Goal: Task Accomplishment & Management: Complete application form

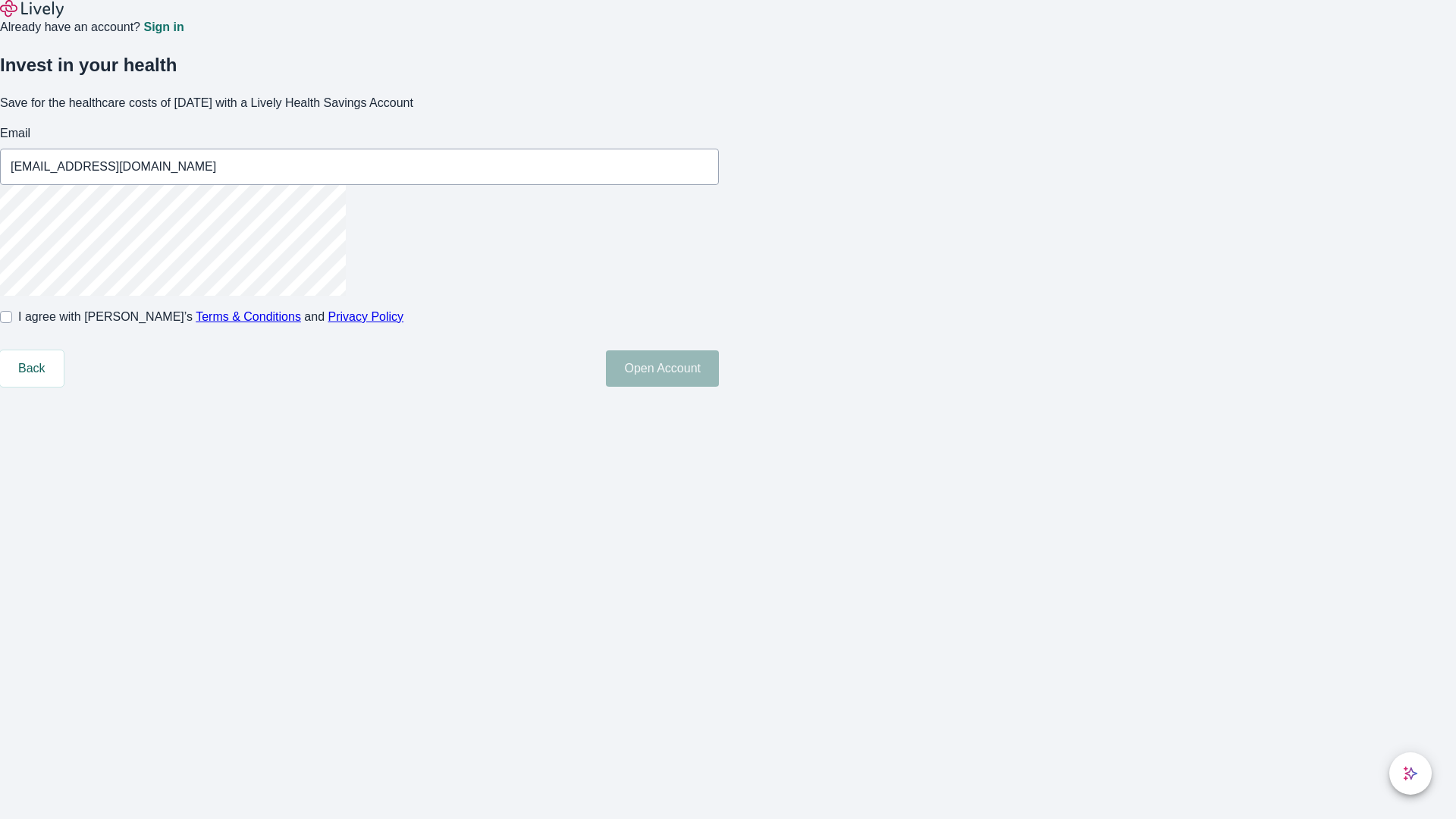
click at [12, 323] on input "I agree with Lively’s Terms & Conditions and Privacy Policy" at bounding box center [6, 317] width 12 height 12
checkbox input "true"
click at [719, 387] on button "Open Account" at bounding box center [662, 368] width 113 height 37
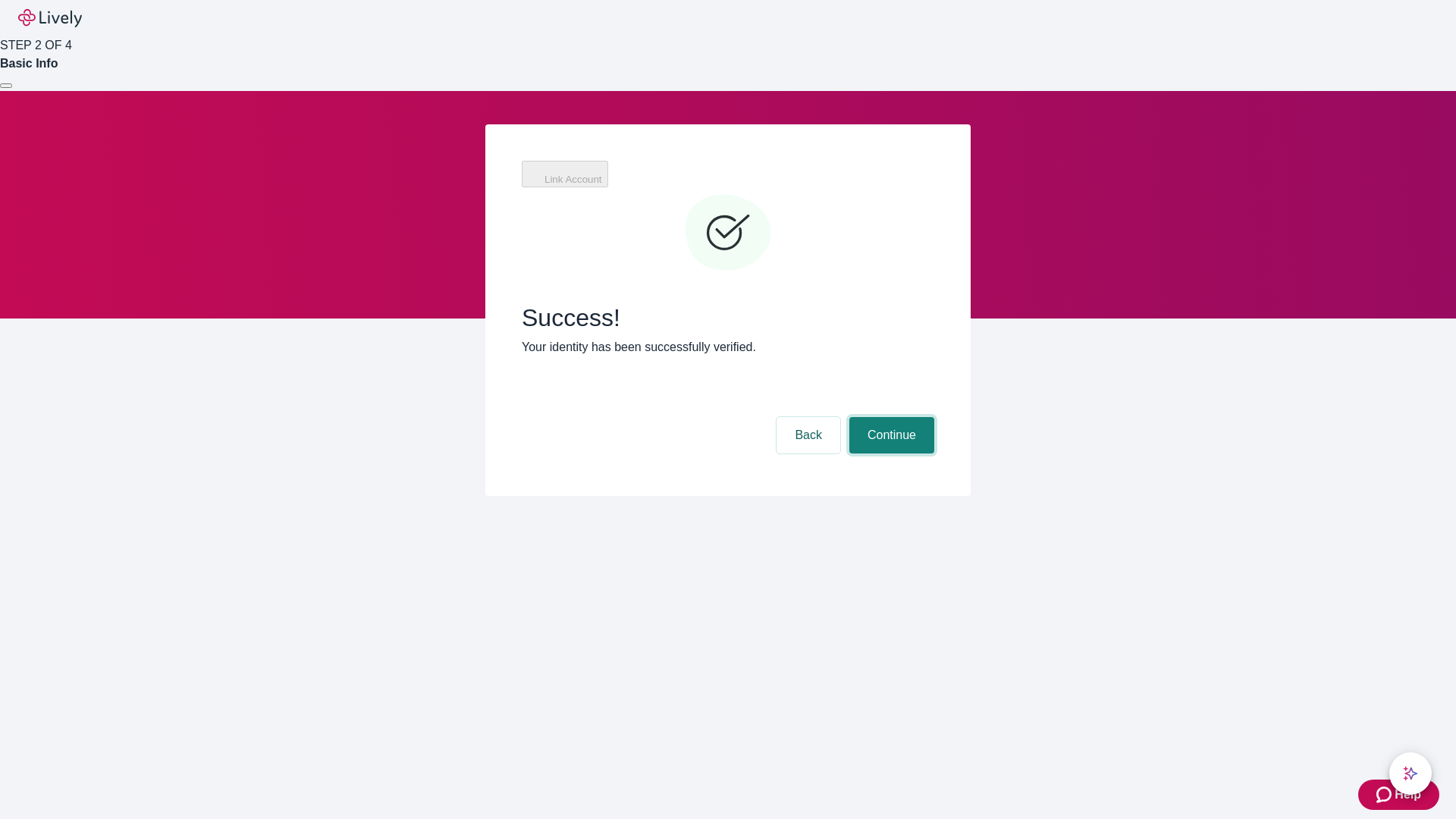
click at [890, 417] on button "Continue" at bounding box center [892, 435] width 85 height 37
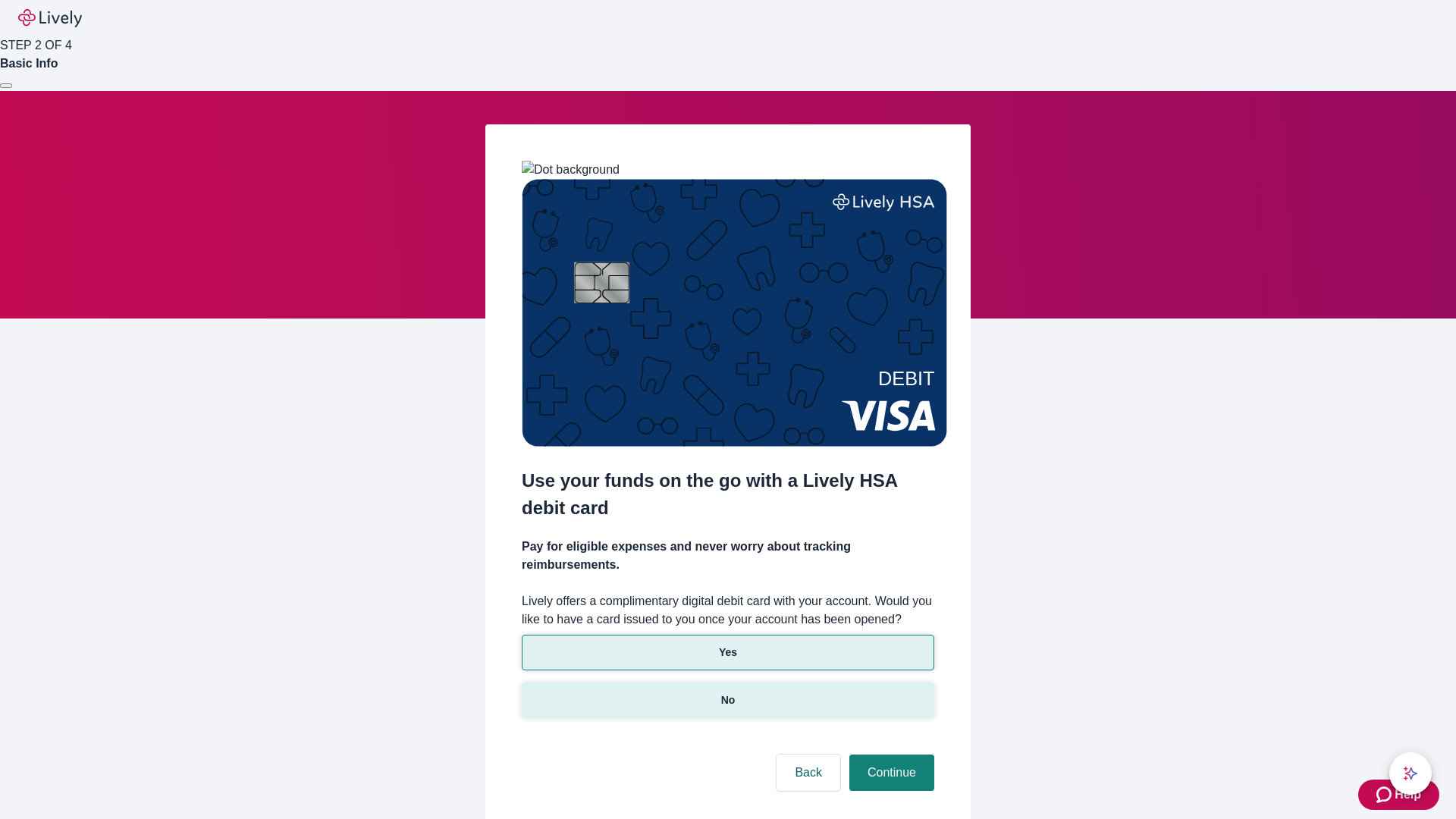
click at [727, 692] on p "No" at bounding box center [728, 700] width 14 height 16
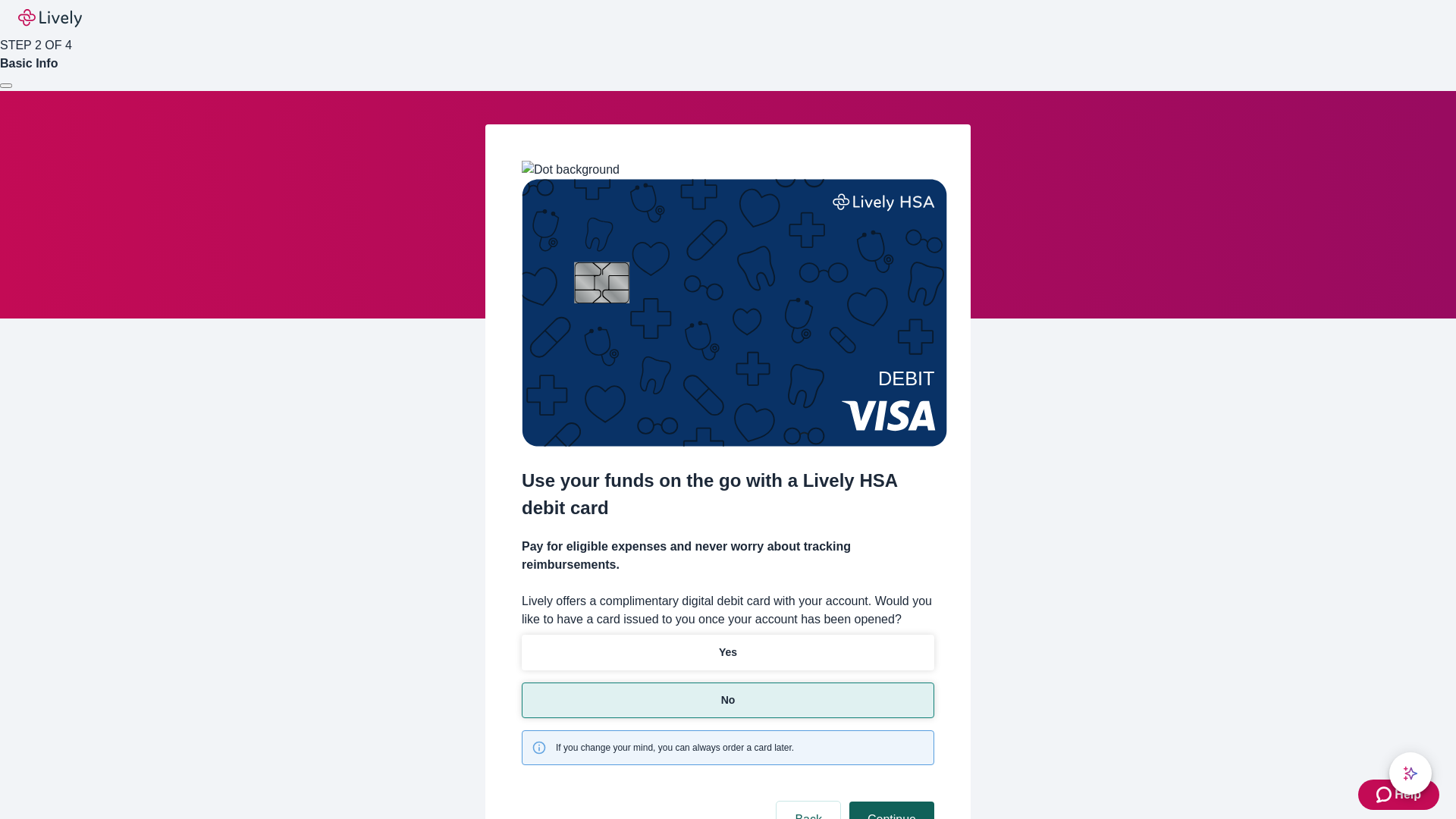
click at [890, 801] on button "Continue" at bounding box center [892, 819] width 85 height 37
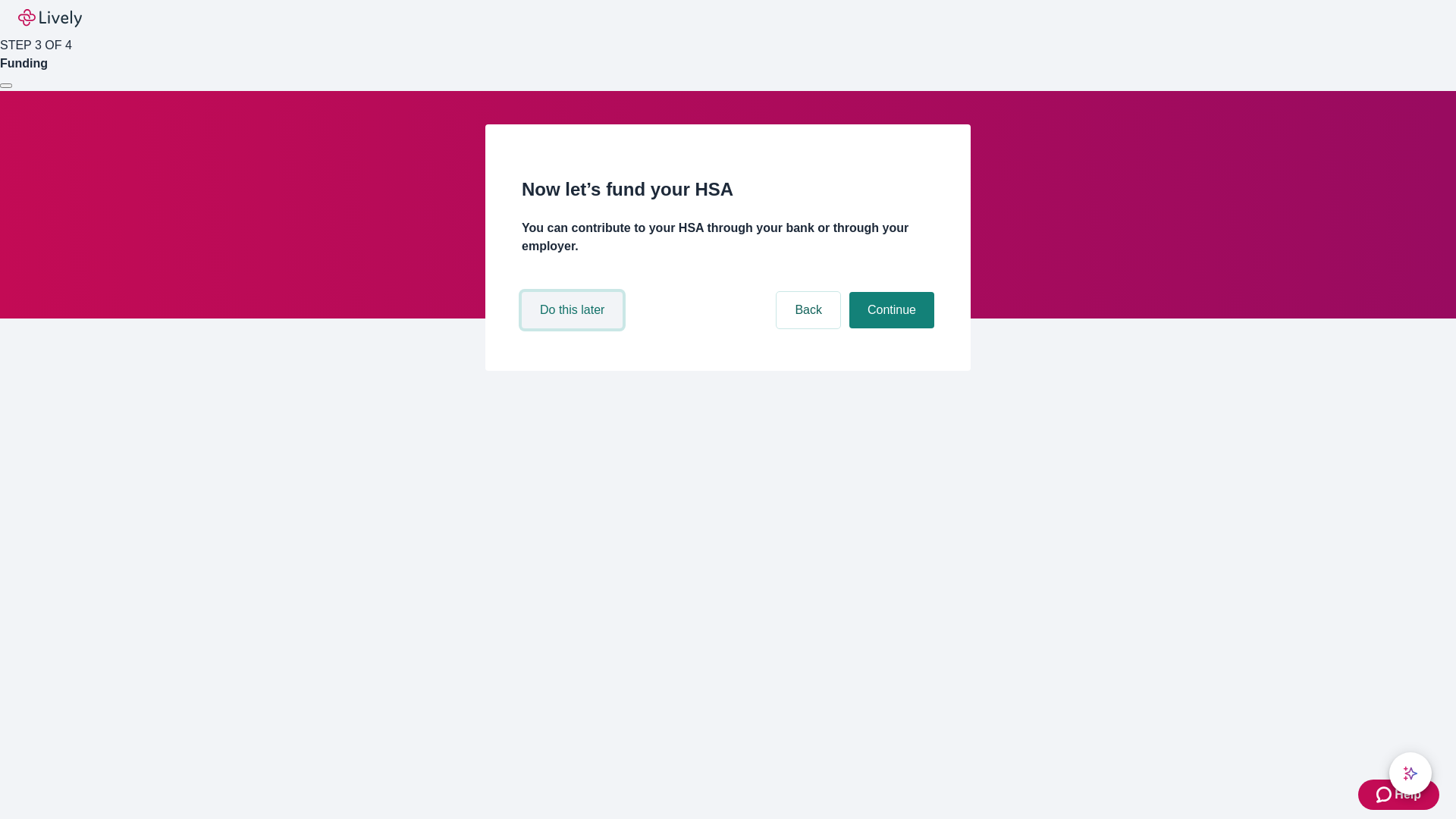
click at [574, 328] on button "Do this later" at bounding box center [572, 310] width 101 height 37
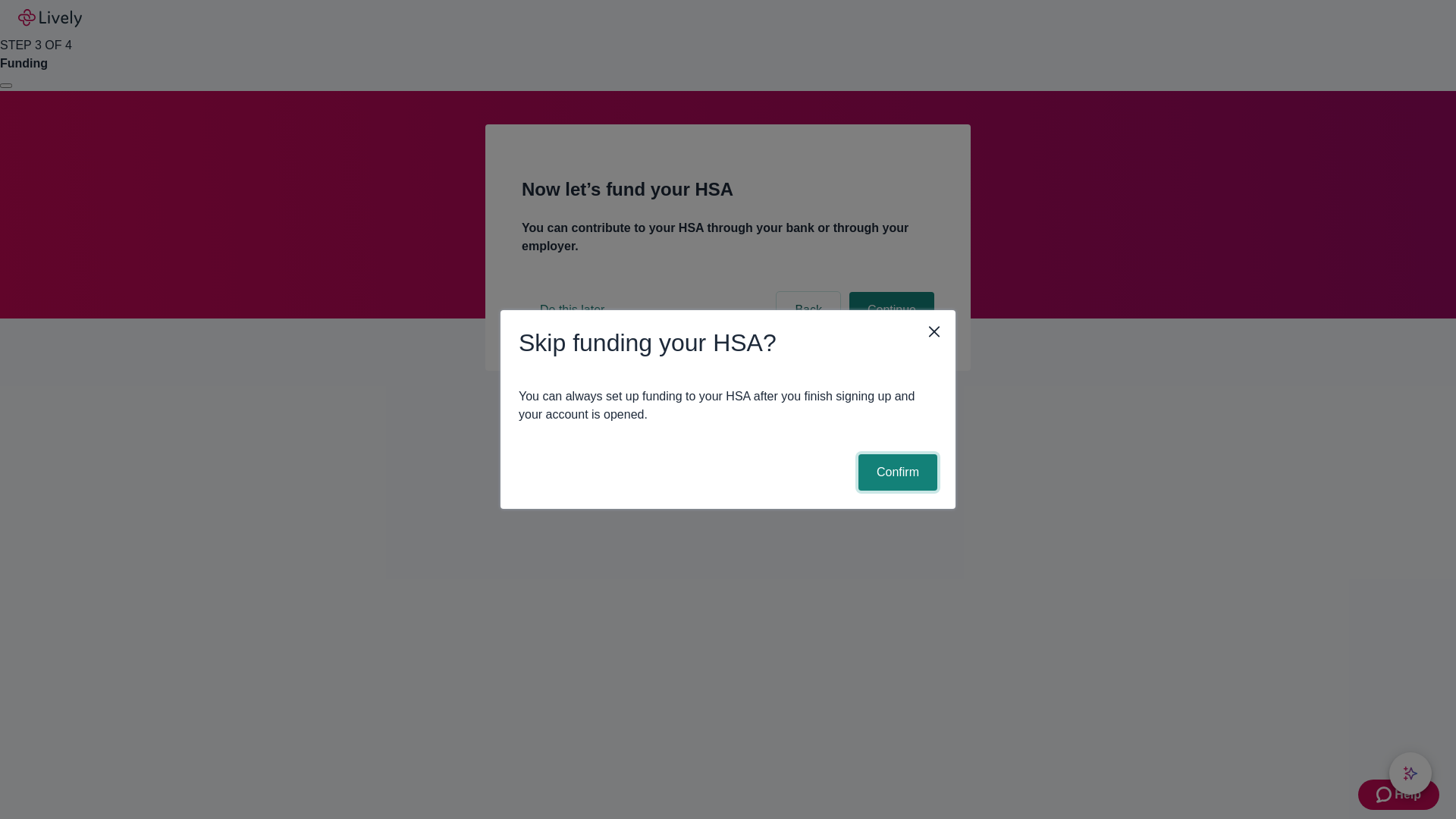
click at [896, 473] on button "Confirm" at bounding box center [897, 472] width 79 height 37
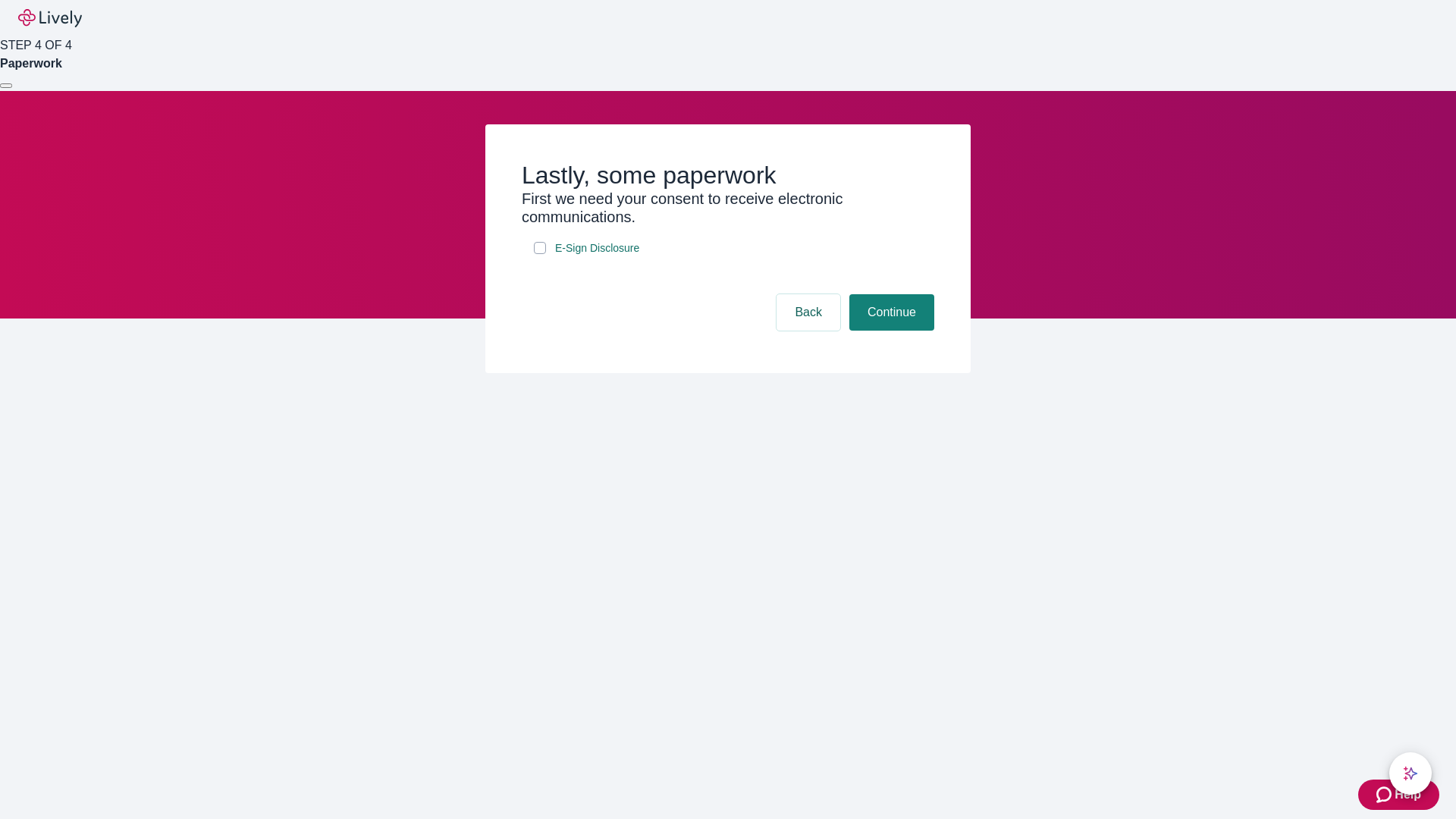
click at [540, 254] on input "E-Sign Disclosure" at bounding box center [540, 248] width 12 height 12
checkbox input "true"
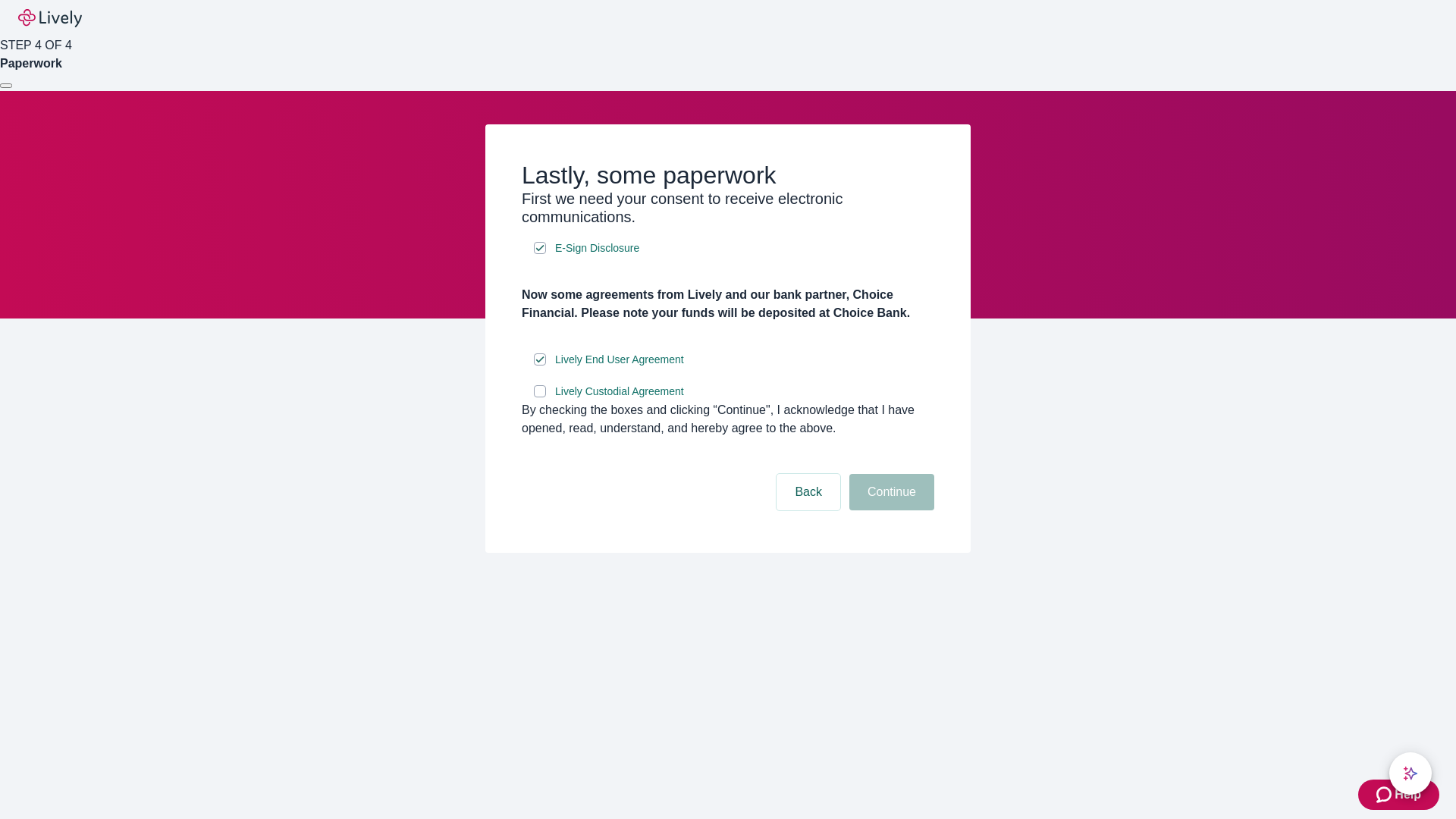
click at [540, 397] on input "Lively Custodial Agreement" at bounding box center [540, 392] width 12 height 12
checkbox input "true"
click at [890, 510] on button "Continue" at bounding box center [892, 492] width 85 height 37
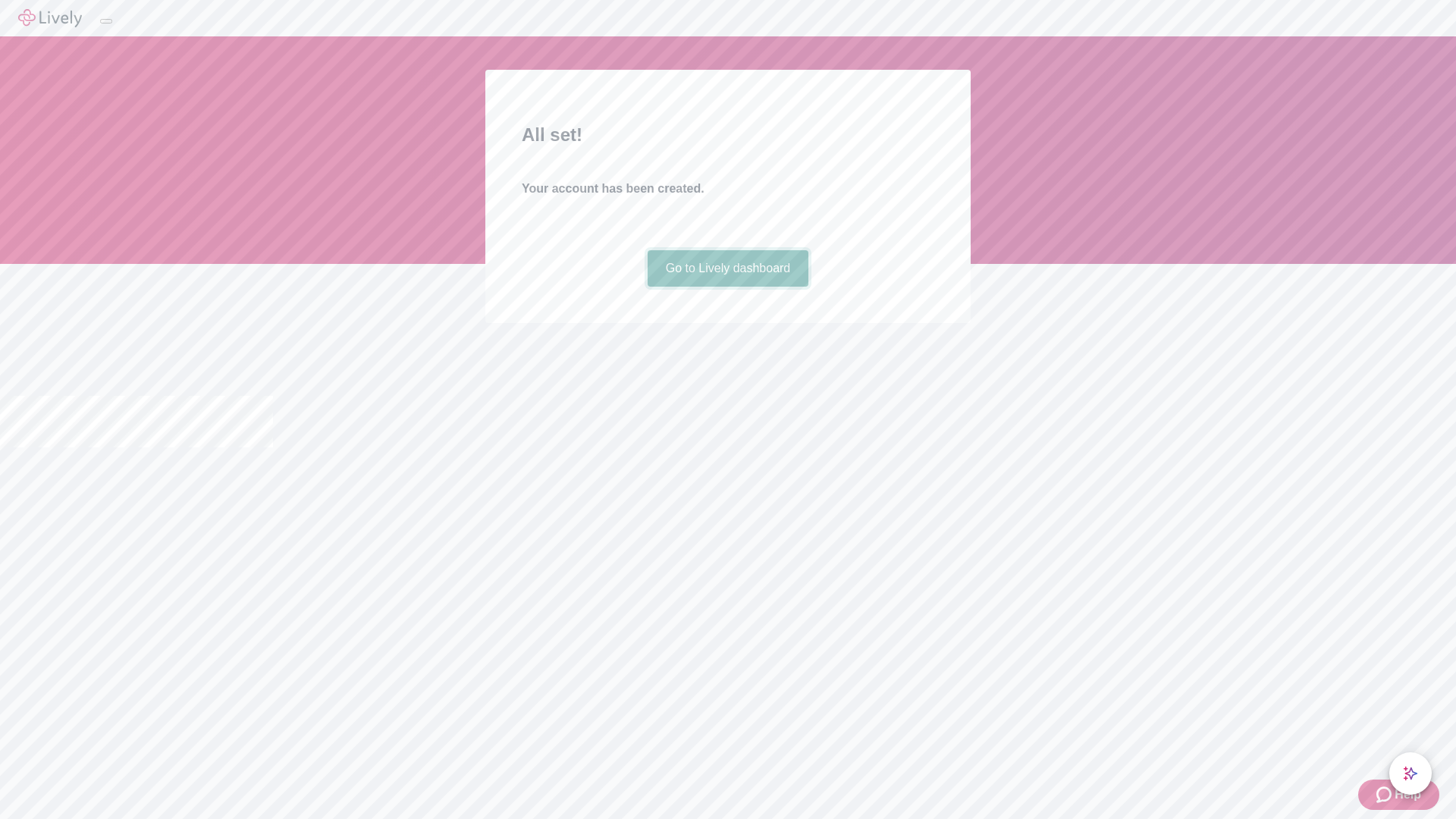
click at [727, 286] on link "Go to Lively dashboard" at bounding box center [728, 268] width 162 height 37
